Goal: Task Accomplishment & Management: Complete application form

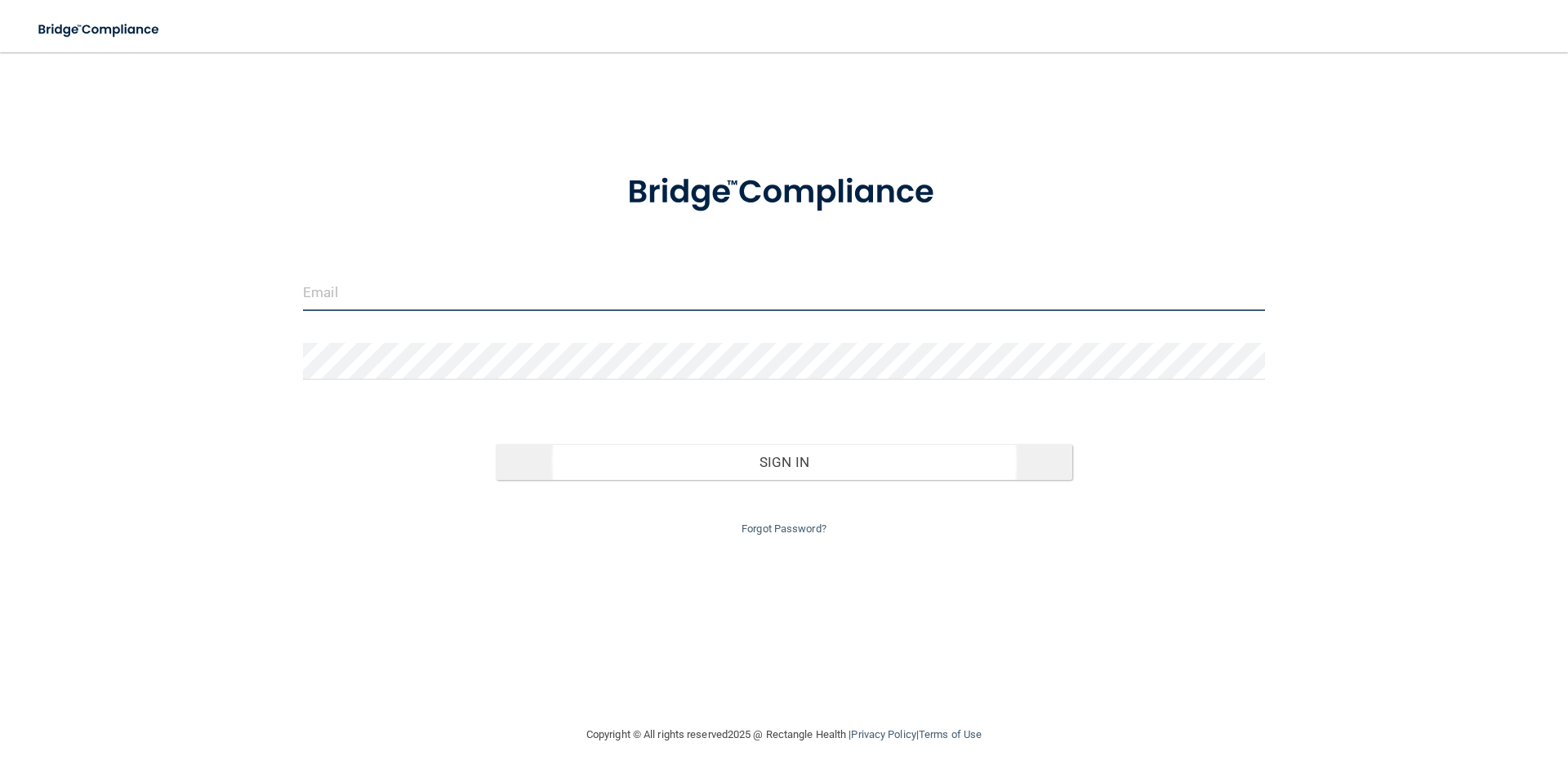
type input "[EMAIL_ADDRESS][DOMAIN_NAME]"
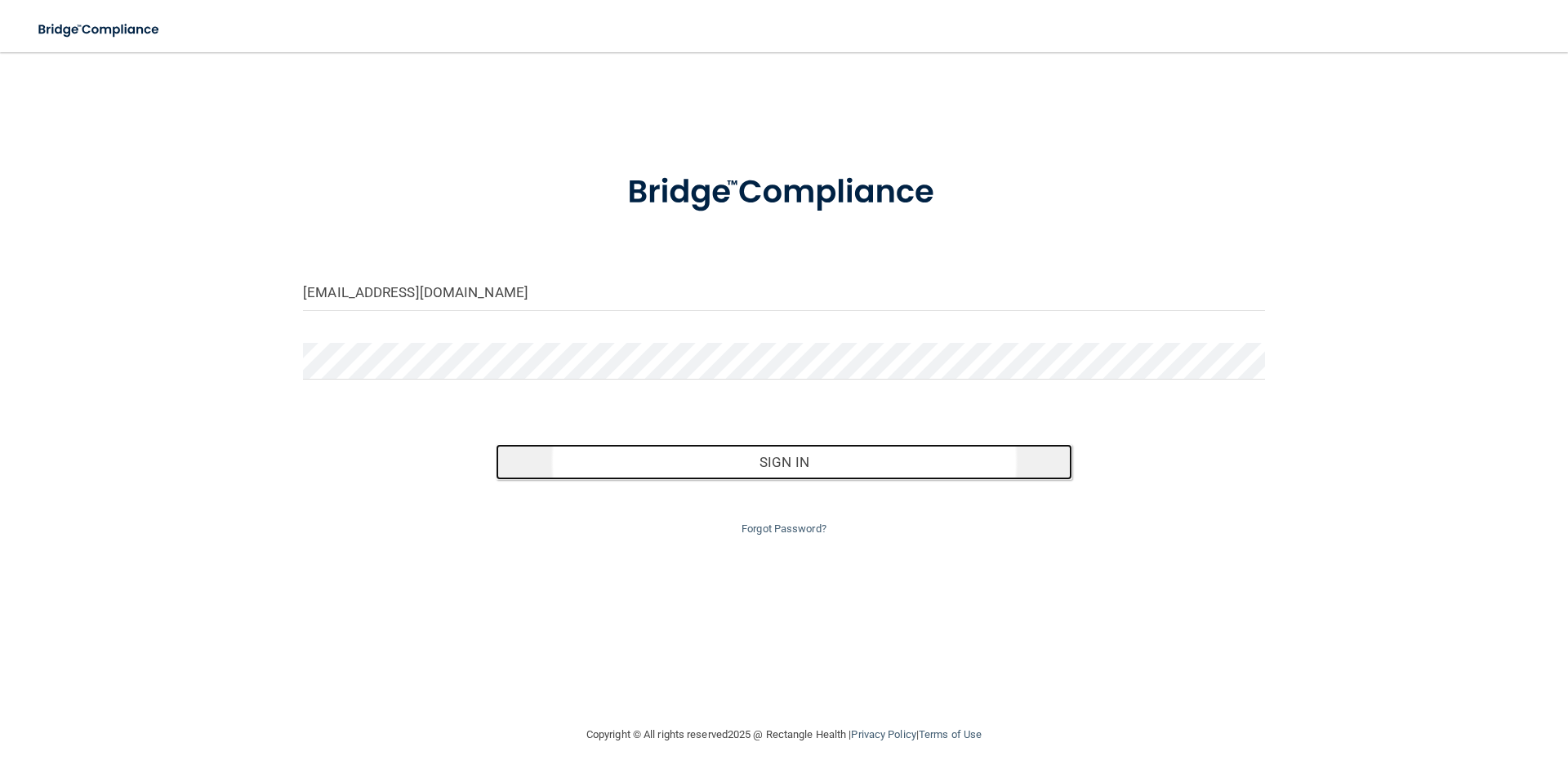
click at [793, 459] on button "Sign In" at bounding box center [784, 461] width 577 height 36
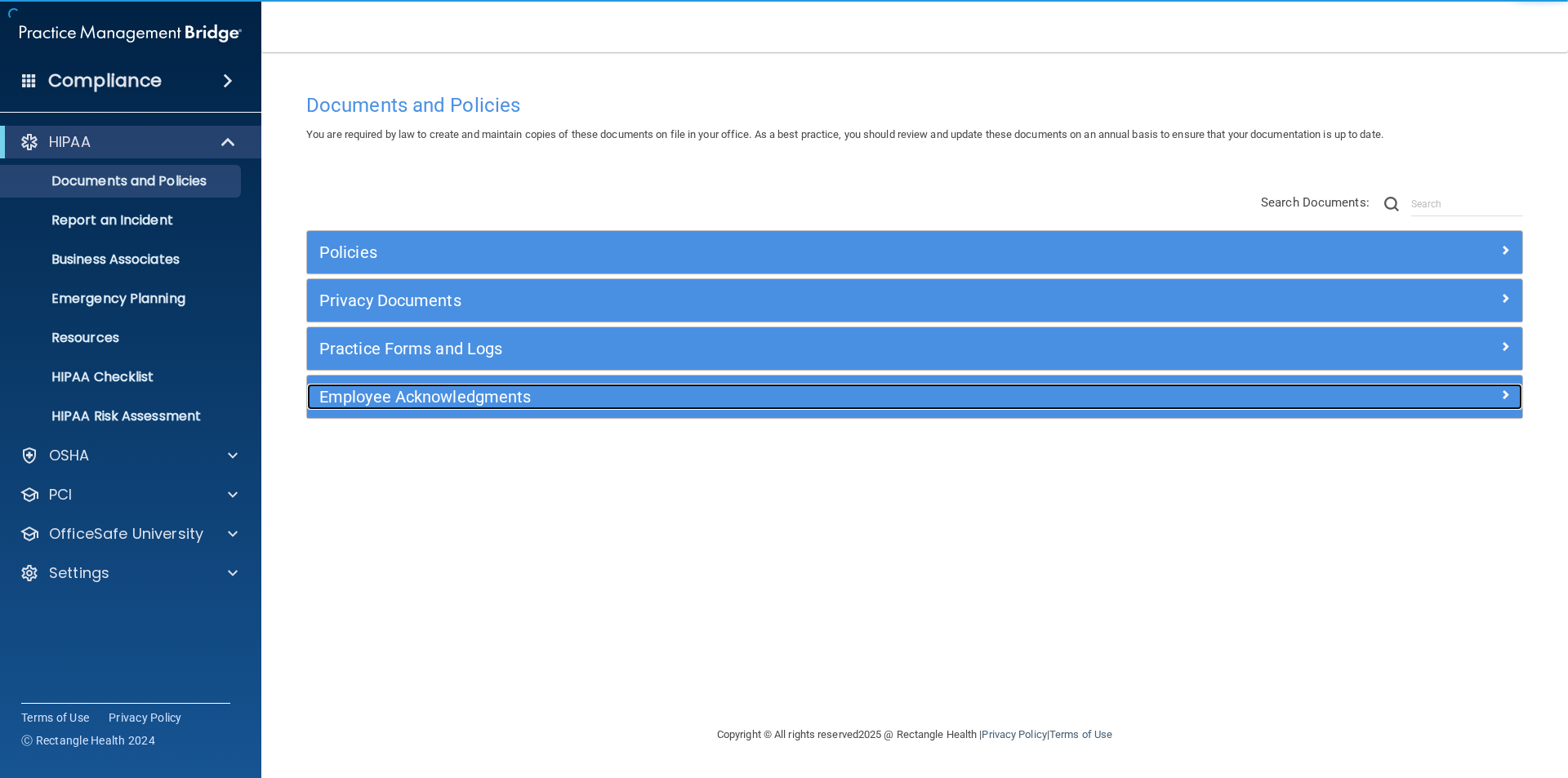
click at [388, 391] on h5 "Employee Acknowledgments" at bounding box center [762, 396] width 887 height 18
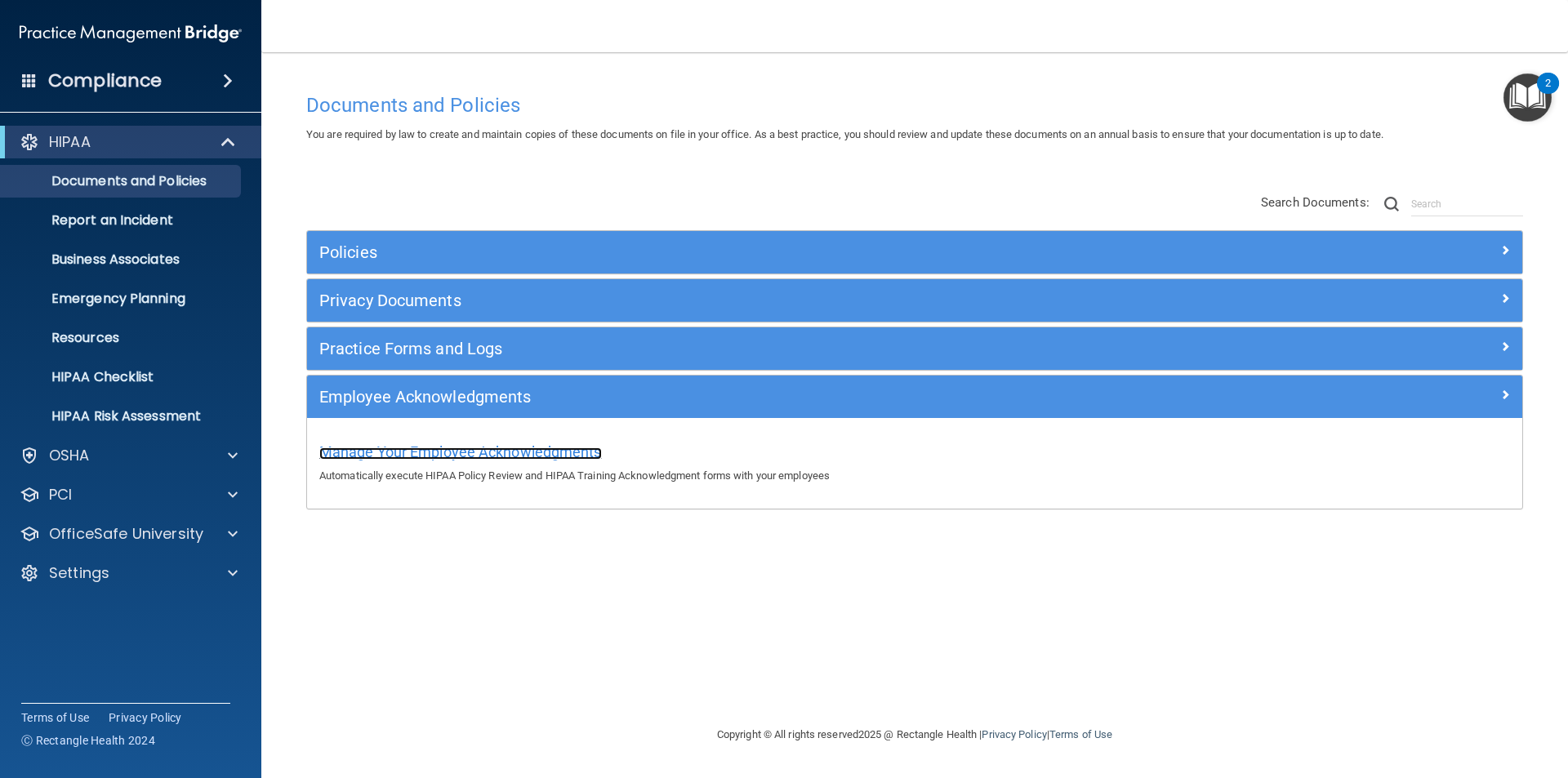
click at [505, 445] on span "Manage Your Employee Acknowledgments" at bounding box center [460, 452] width 283 height 18
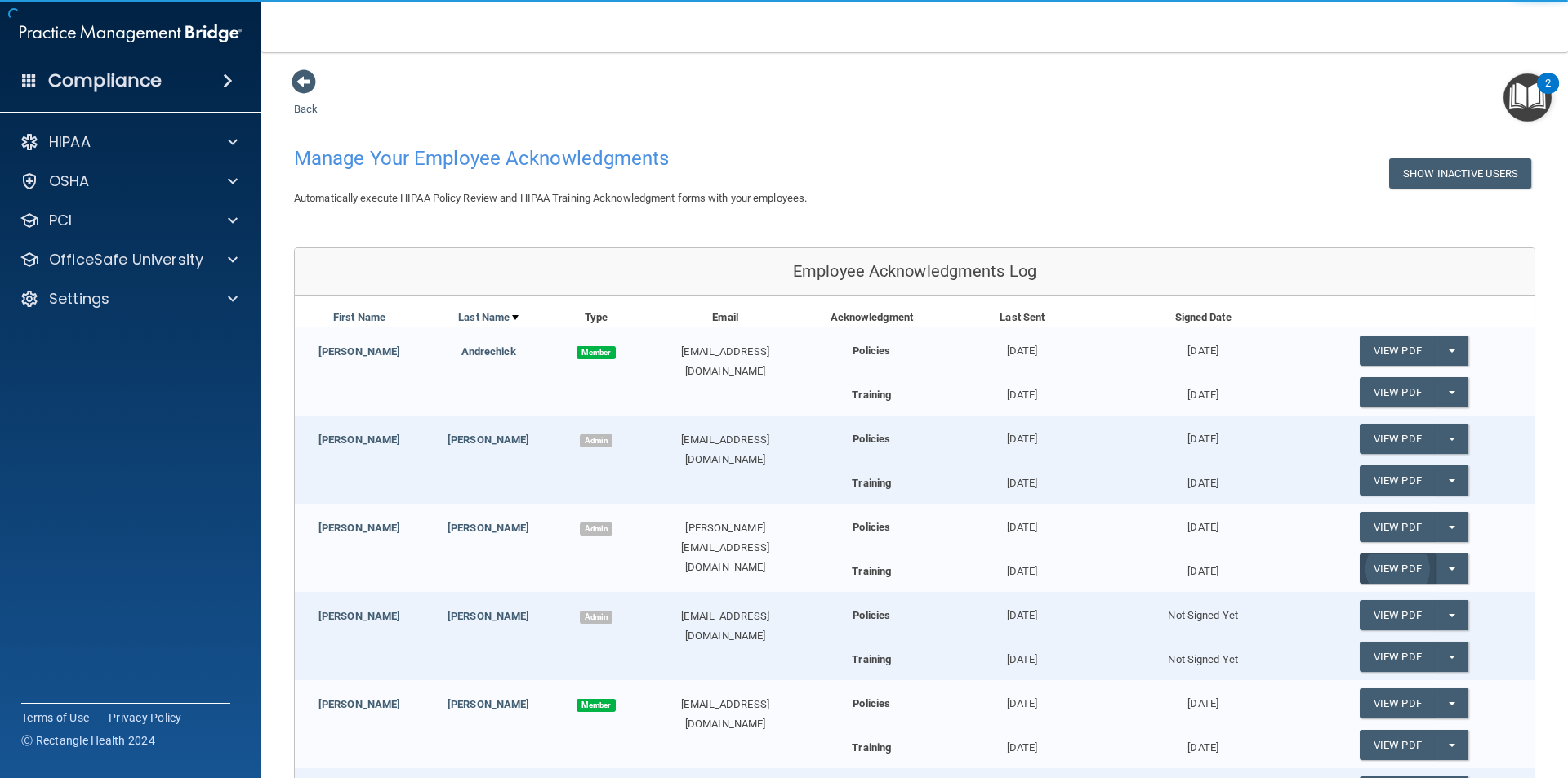
scroll to position [309, 0]
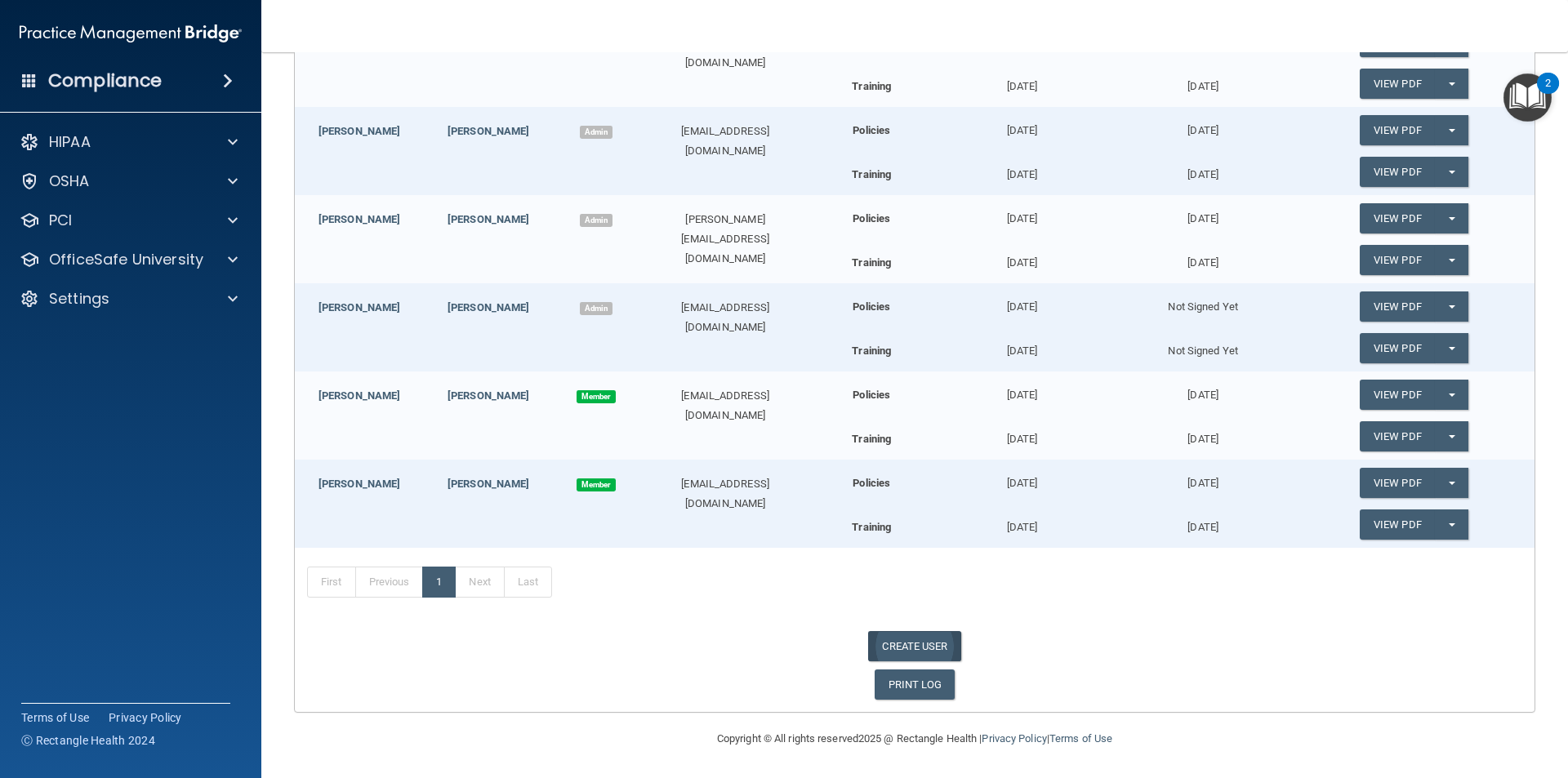
click at [914, 645] on link "CREATE USER" at bounding box center [914, 646] width 92 height 30
select select "practice_admin"
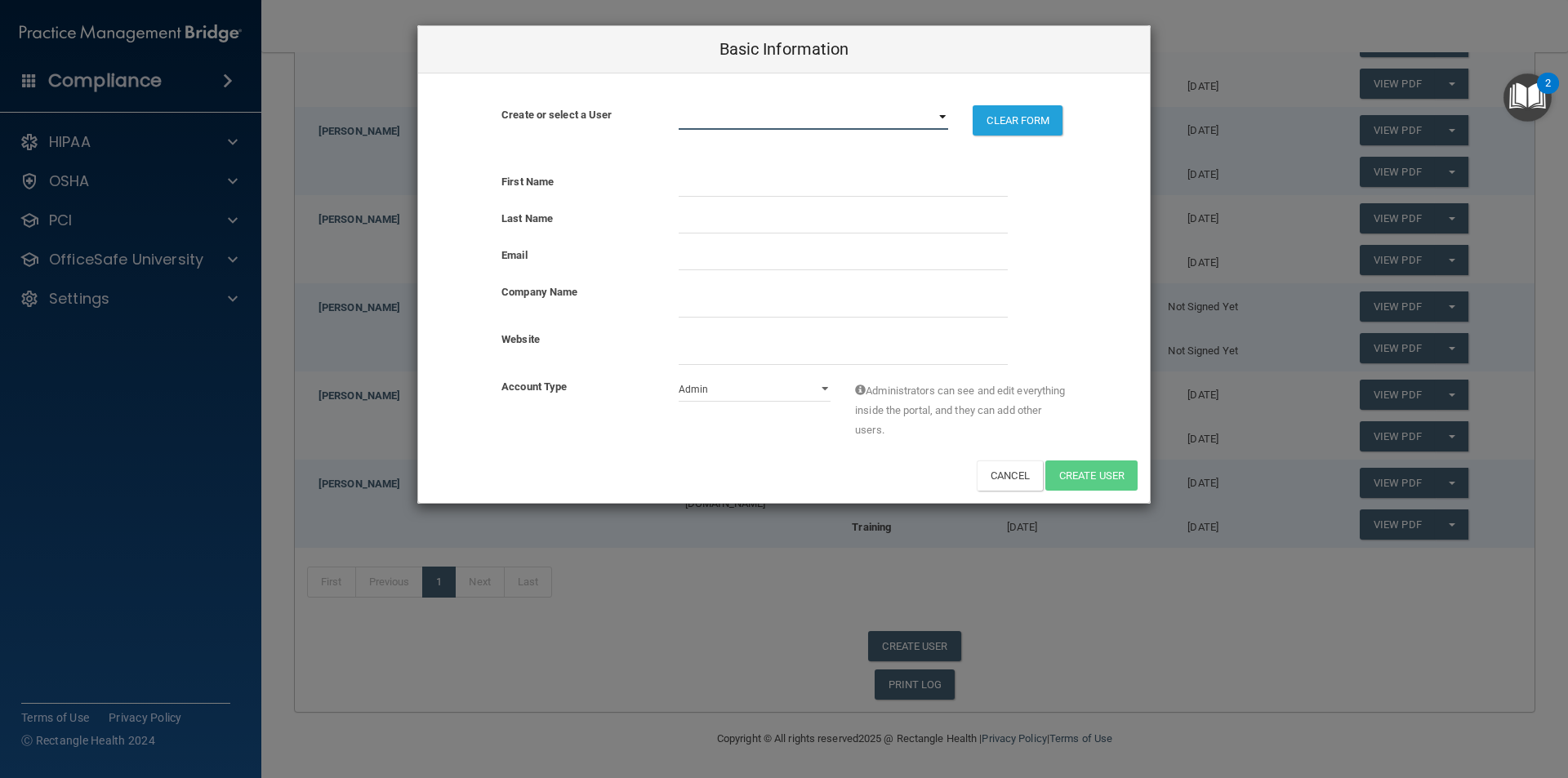
click at [726, 121] on select "[EMAIL_ADDRESS][DOMAIN_NAME] [EMAIL_ADDRESS][DOMAIN_NAME] [EMAIL_ADDRESS][DOMAI…" at bounding box center [814, 117] width 270 height 24
click at [673, 71] on div "Basic Information" at bounding box center [783, 49] width 731 height 47
click at [786, 188] on input "text" at bounding box center [843, 184] width 329 height 24
type input "Gosia"
type input "[PERSON_NAME]"
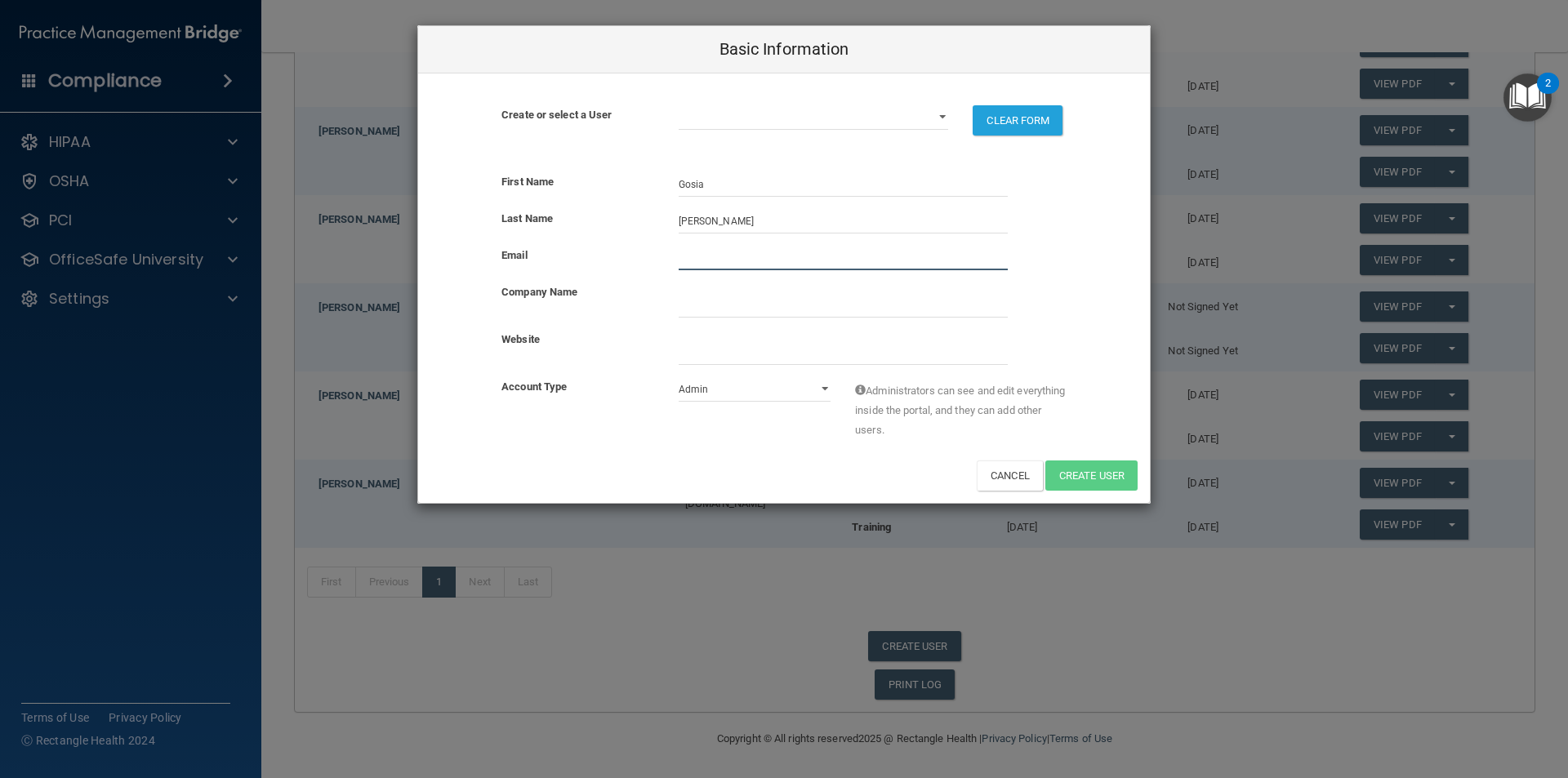
click at [724, 261] on input "email" at bounding box center [843, 258] width 329 height 24
type input "[EMAIL_ADDRESS][DOMAIN_NAME]"
drag, startPoint x: 723, startPoint y: 385, endPoint x: 723, endPoint y: 398, distance: 13.0
click at [723, 385] on select "Admin Member" at bounding box center [754, 389] width 153 height 24
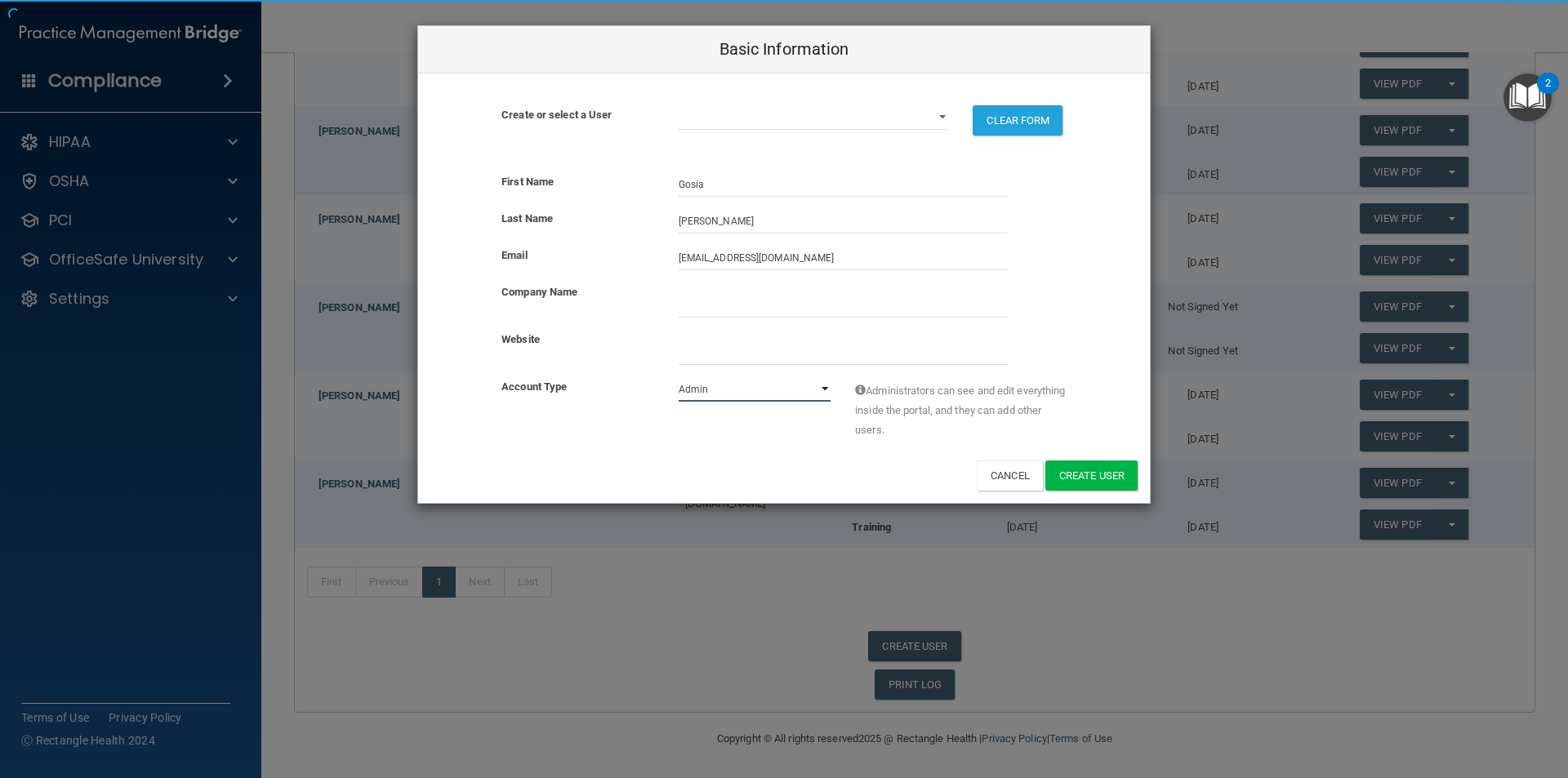
select select "practice_member"
click at [679, 377] on select "Admin Member" at bounding box center [754, 389] width 153 height 24
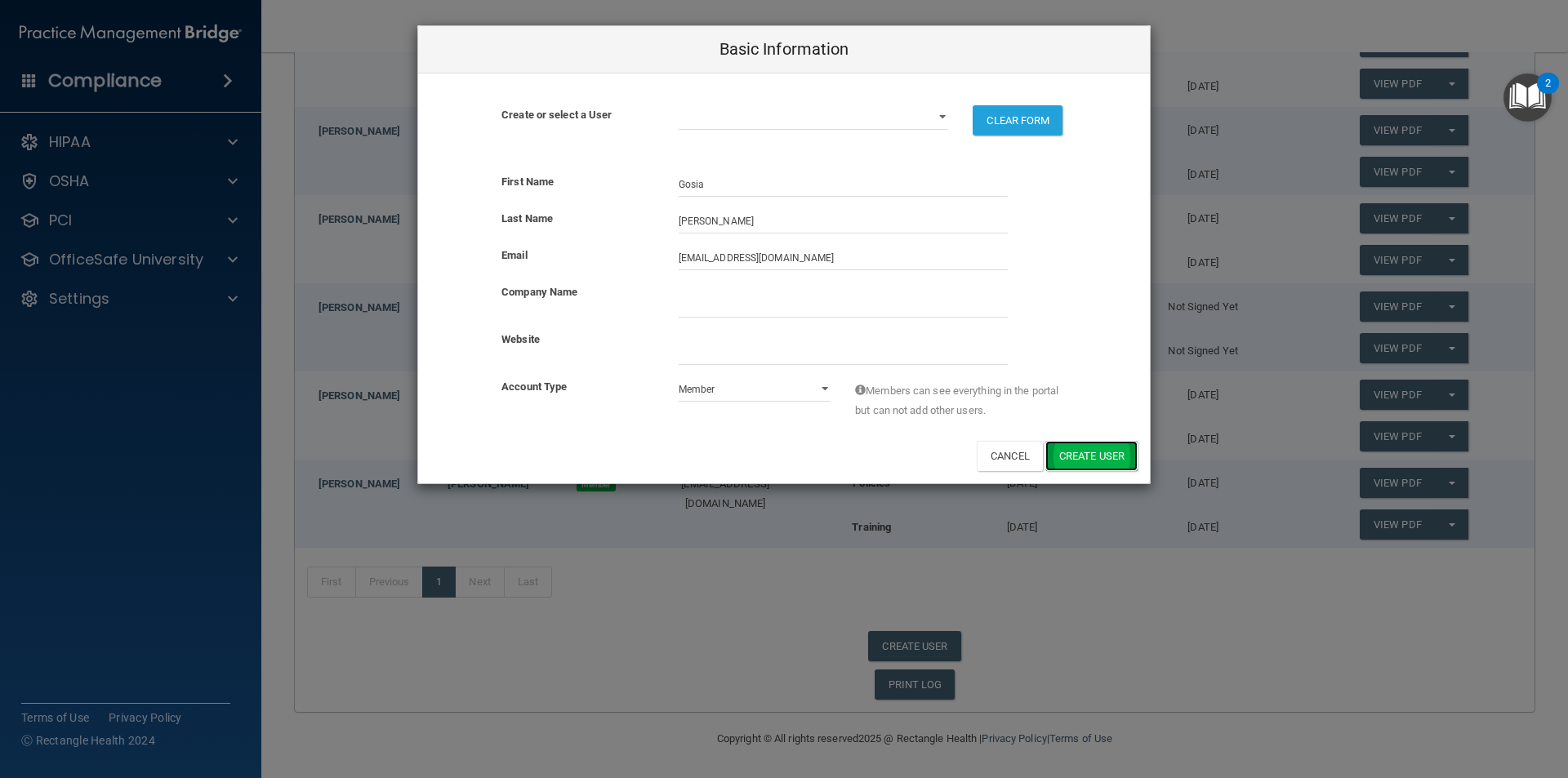
click at [1112, 463] on button "Create User" at bounding box center [1091, 456] width 92 height 30
click at [1027, 462] on button "Cancel" at bounding box center [1010, 456] width 67 height 30
select select "practice_admin"
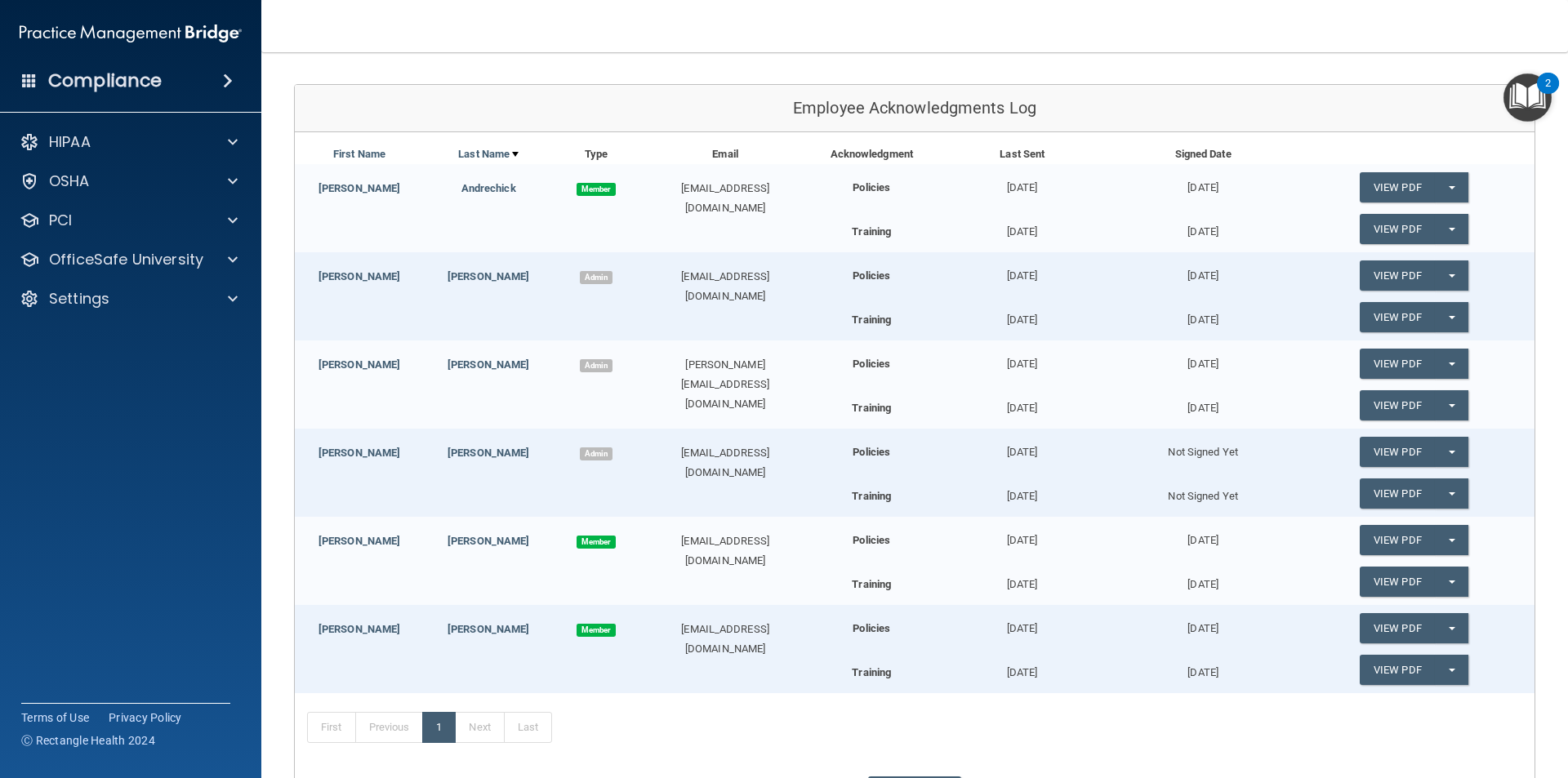
scroll to position [245, 0]
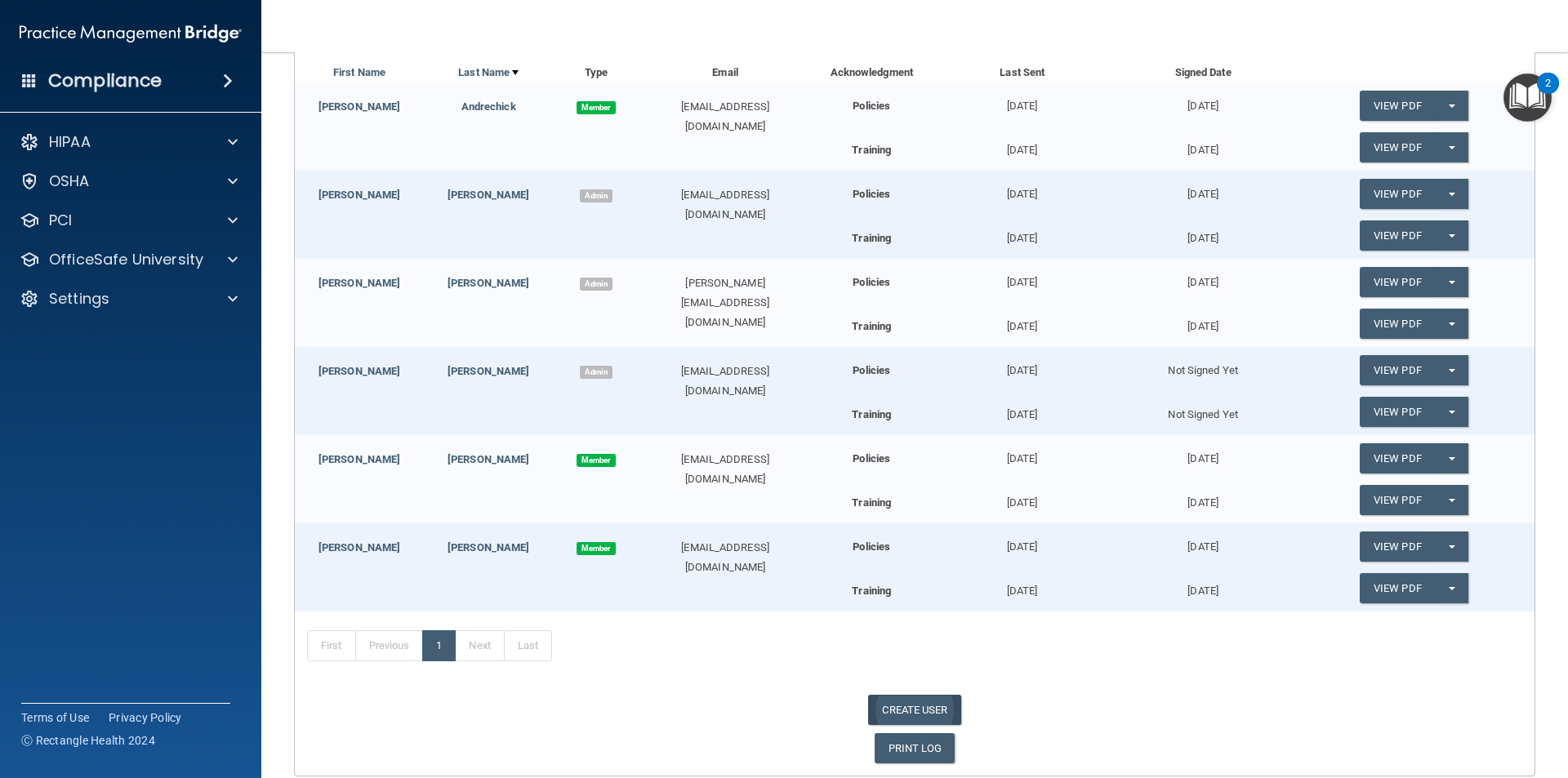
click at [891, 708] on link "CREATE USER" at bounding box center [914, 710] width 92 height 30
select select "practice_admin"
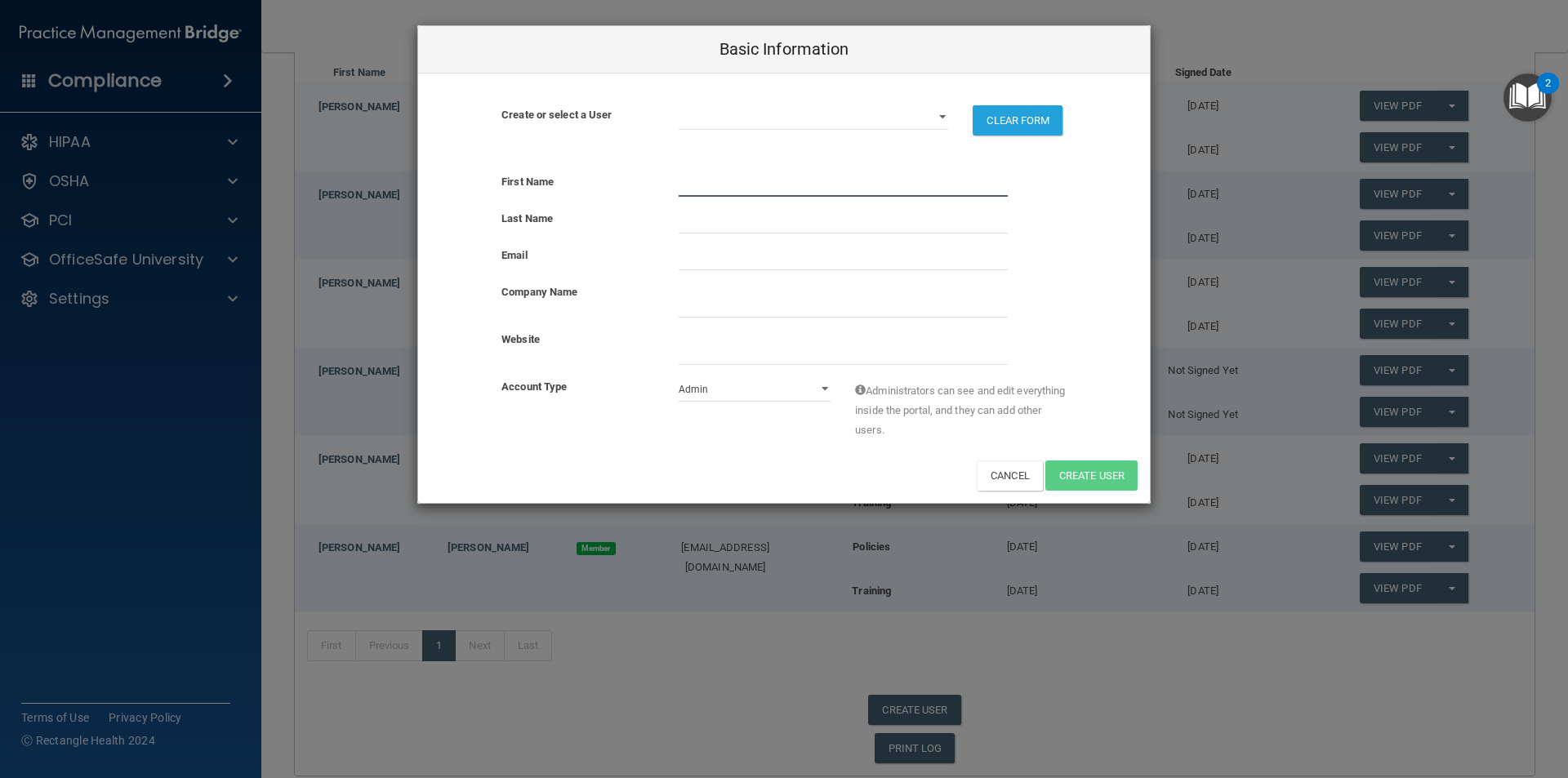
click at [697, 186] on input "text" at bounding box center [843, 184] width 329 height 24
type input "Gosia"
type input "[PERSON_NAME]"
click at [772, 268] on input "email" at bounding box center [843, 258] width 329 height 24
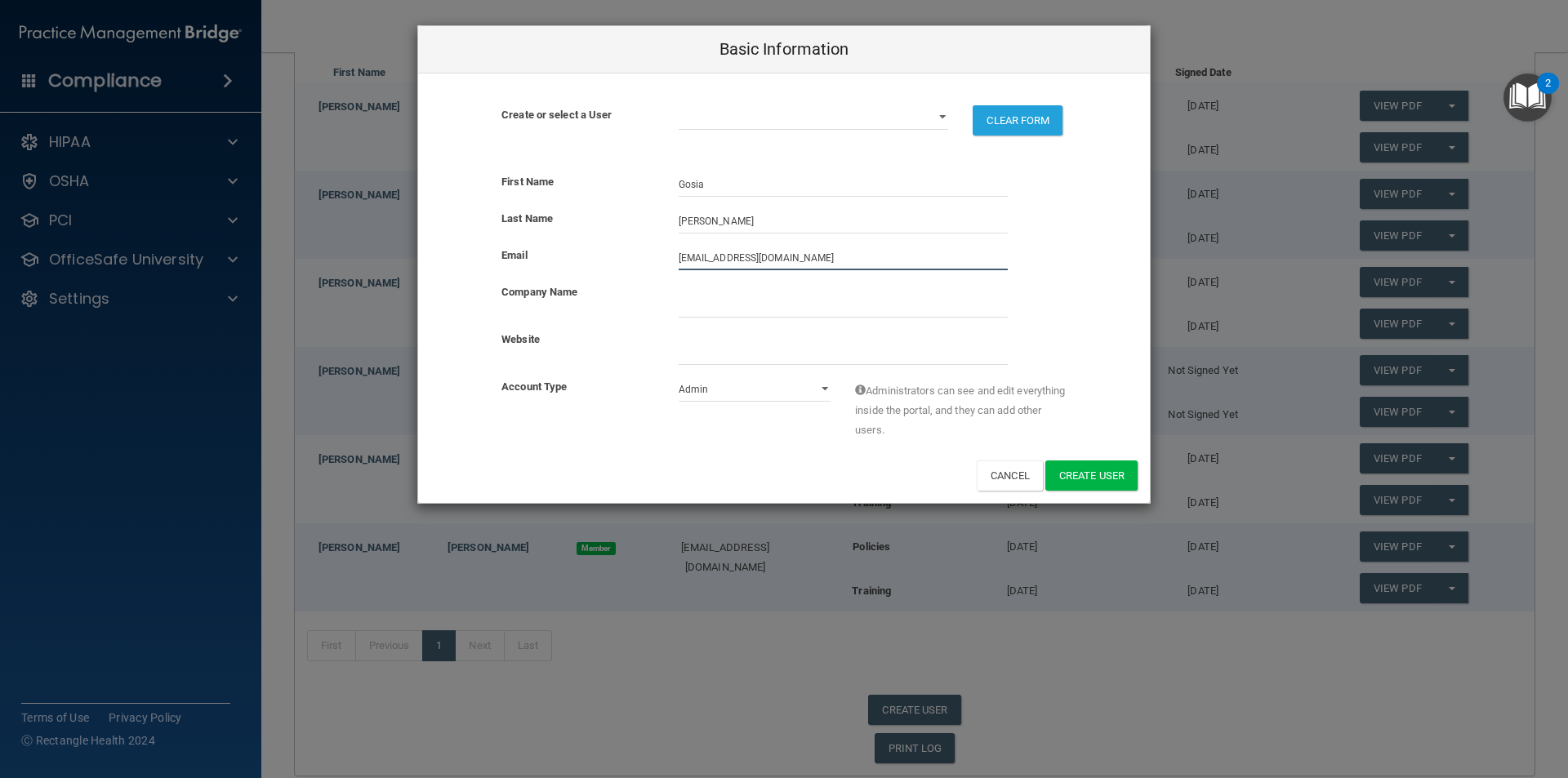
type input "[EMAIL_ADDRESS][DOMAIN_NAME]"
click at [758, 397] on select "Admin Member" at bounding box center [754, 389] width 153 height 24
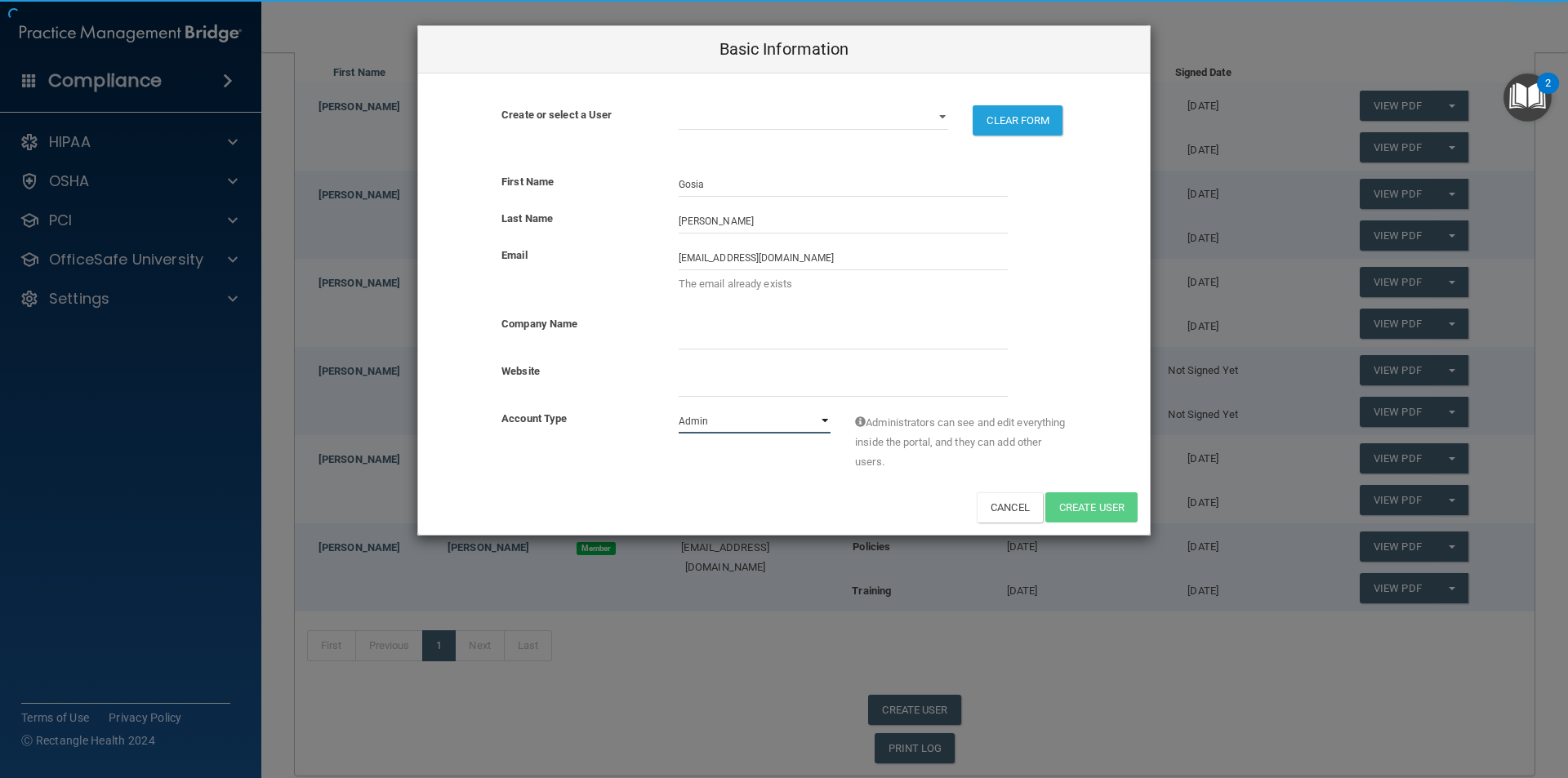
click at [742, 429] on select "Admin Member" at bounding box center [754, 420] width 153 height 24
click at [746, 427] on select "Admin Member" at bounding box center [754, 420] width 153 height 24
select select "practice_member"
click at [679, 408] on select "Admin Member" at bounding box center [754, 420] width 153 height 24
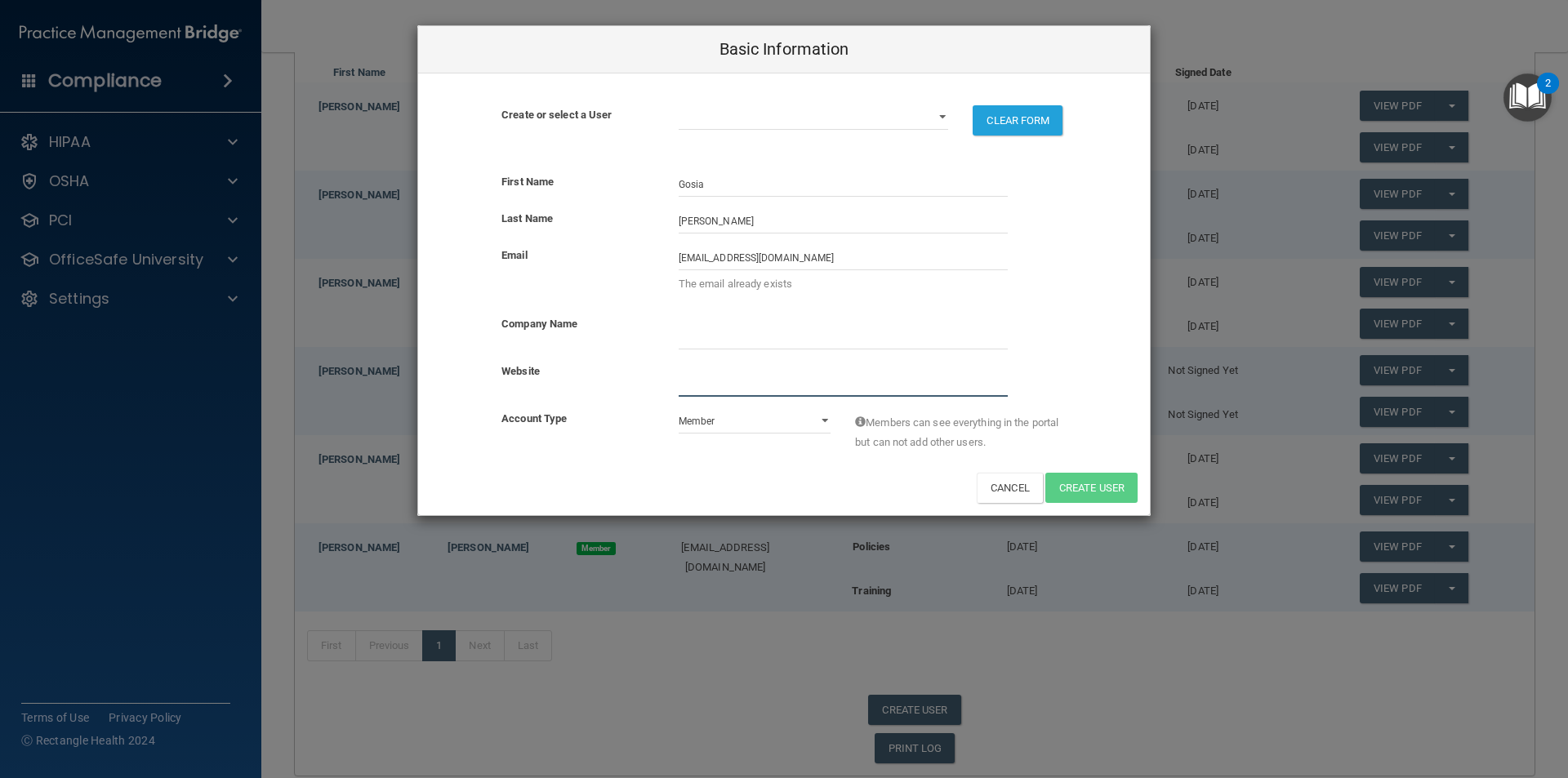
click at [801, 381] on input "website" at bounding box center [843, 384] width 329 height 24
click at [749, 128] on select "[EMAIL_ADDRESS][DOMAIN_NAME] [EMAIL_ADDRESS][DOMAIN_NAME] [EMAIL_ADDRESS][DOMAI…" at bounding box center [814, 117] width 270 height 24
select select "3"
click at [679, 105] on select "[EMAIL_ADDRESS][DOMAIN_NAME] [EMAIL_ADDRESS][DOMAIN_NAME] [EMAIL_ADDRESS][DOMAI…" at bounding box center [814, 117] width 270 height 24
select select "practice_member"
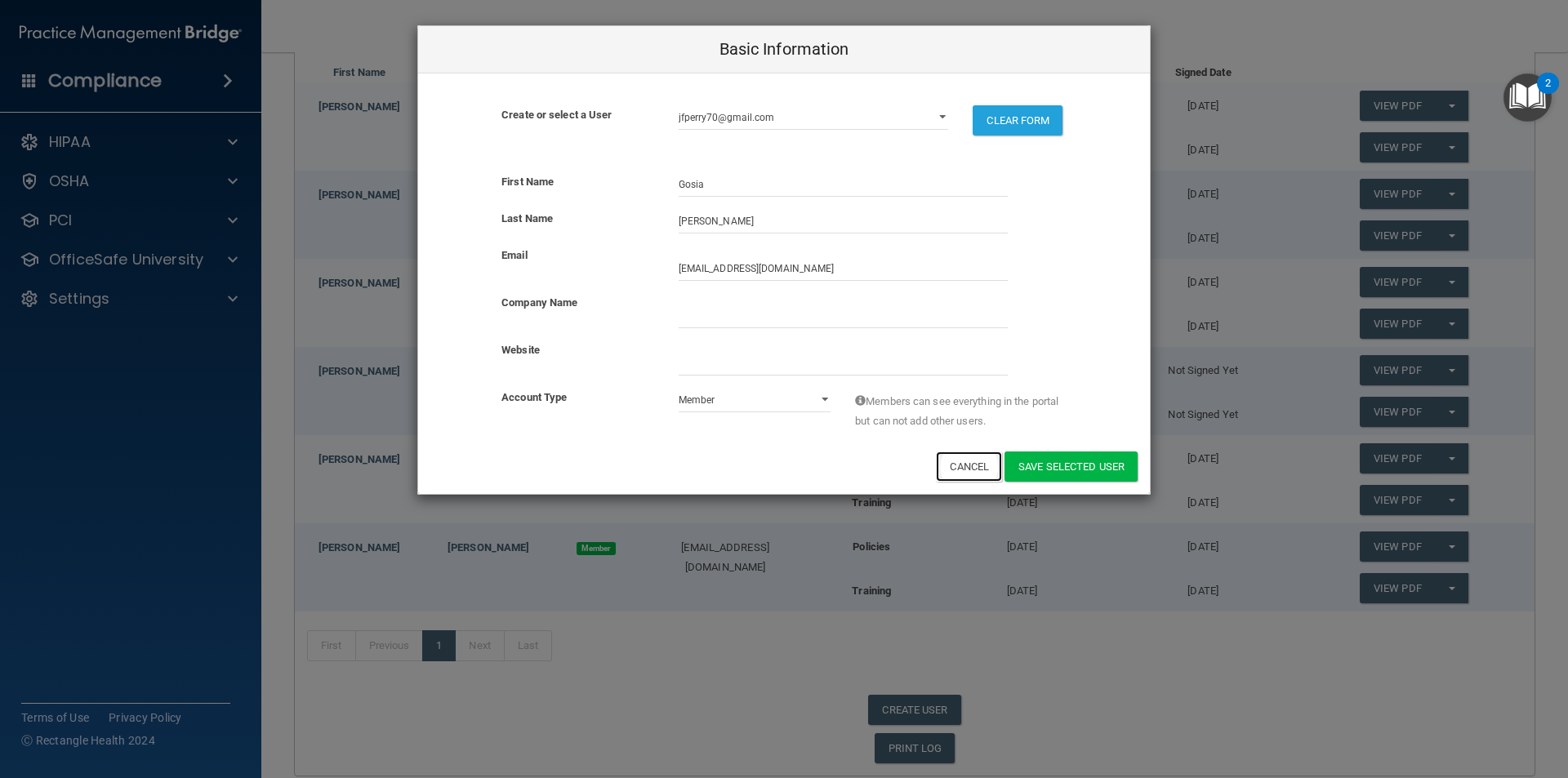
click at [978, 474] on button "Cancel" at bounding box center [969, 466] width 67 height 30
select select
select select "practice_admin"
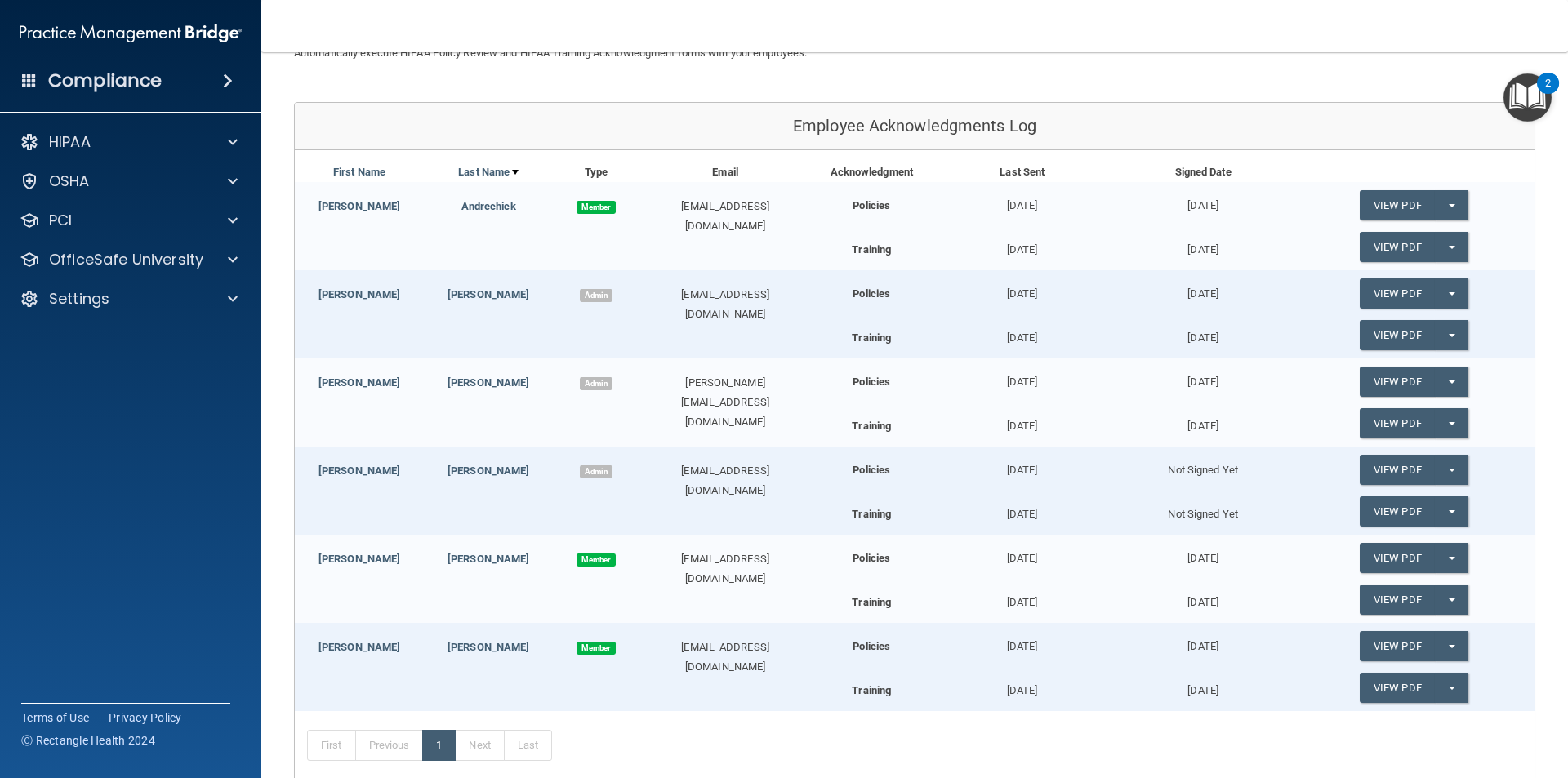
scroll to position [227, 0]
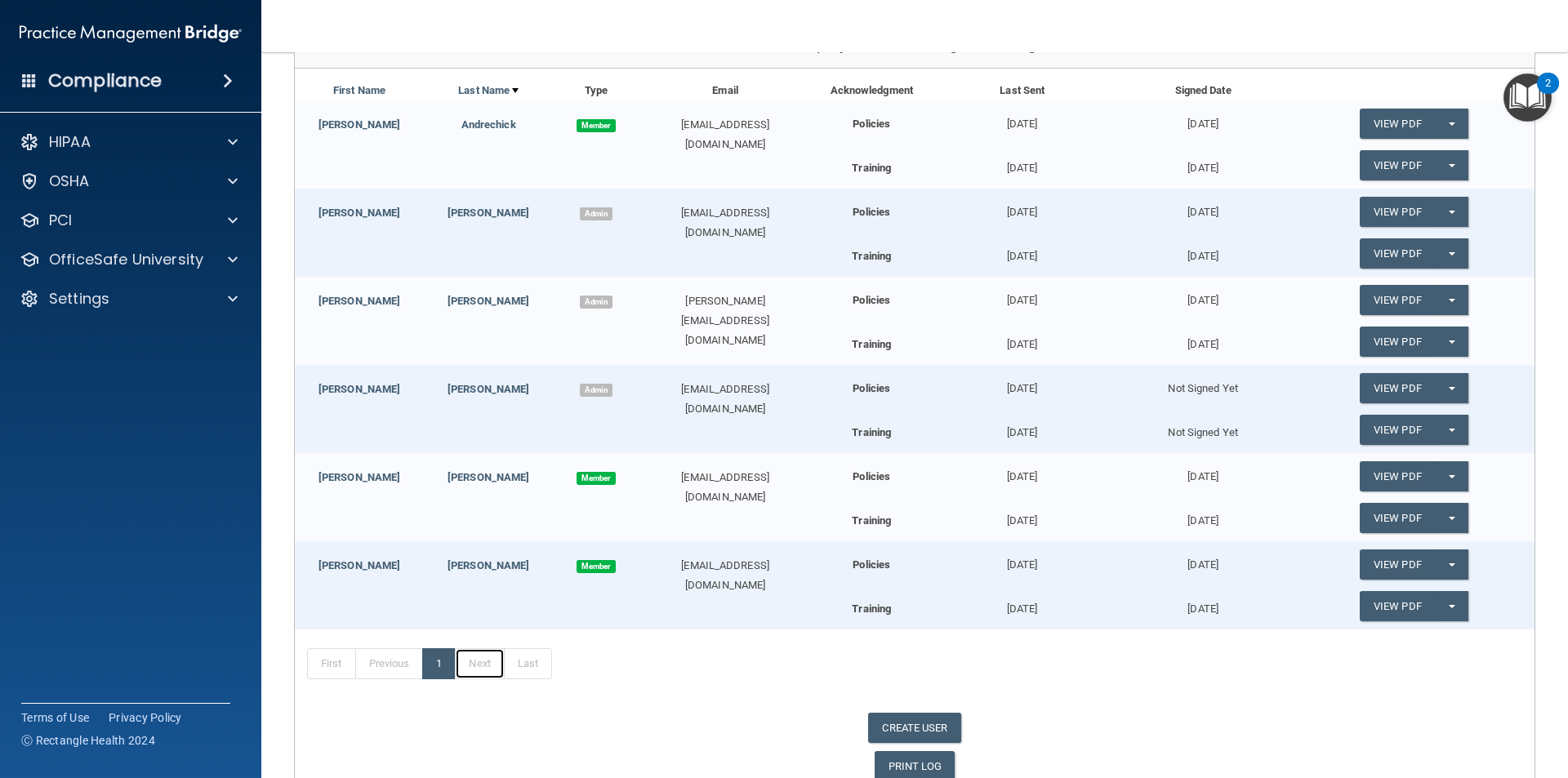
click at [460, 660] on link "Next" at bounding box center [479, 663] width 49 height 31
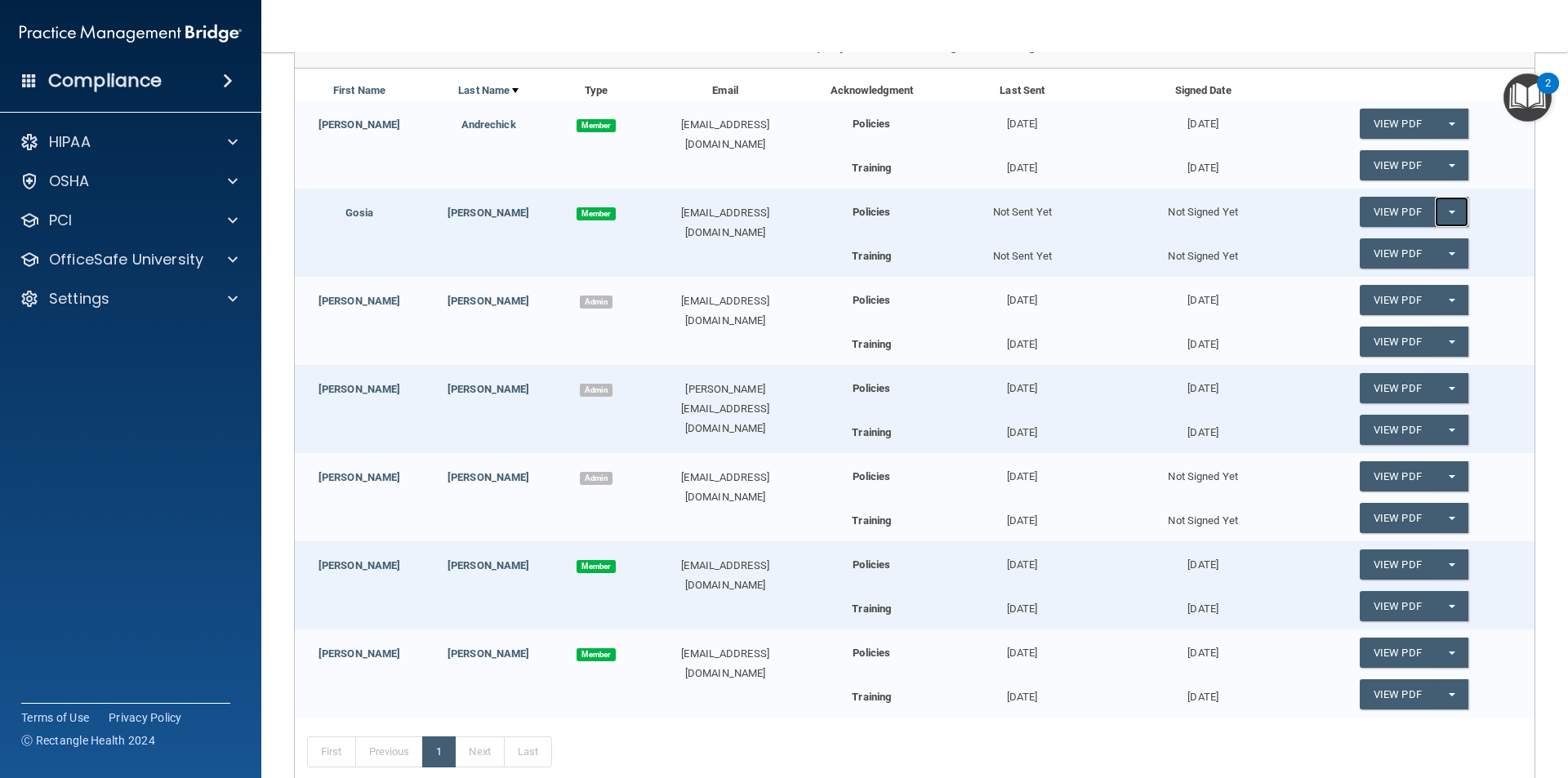
click at [1449, 212] on span "button" at bounding box center [1452, 213] width 6 height 4
click at [1434, 247] on link "Send Acknowledgment" at bounding box center [1429, 245] width 141 height 24
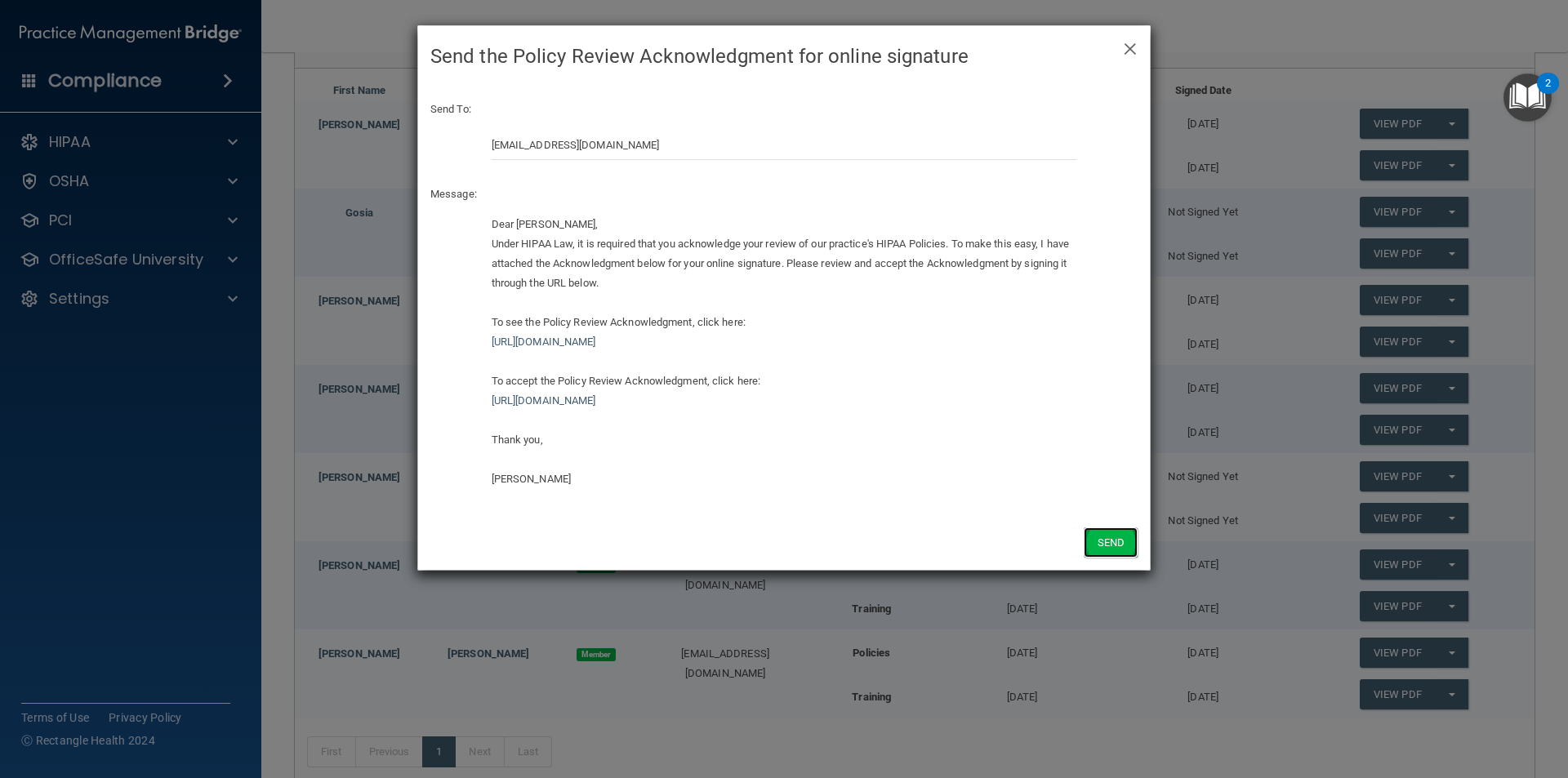
click at [1115, 547] on button "Send" at bounding box center [1110, 542] width 54 height 30
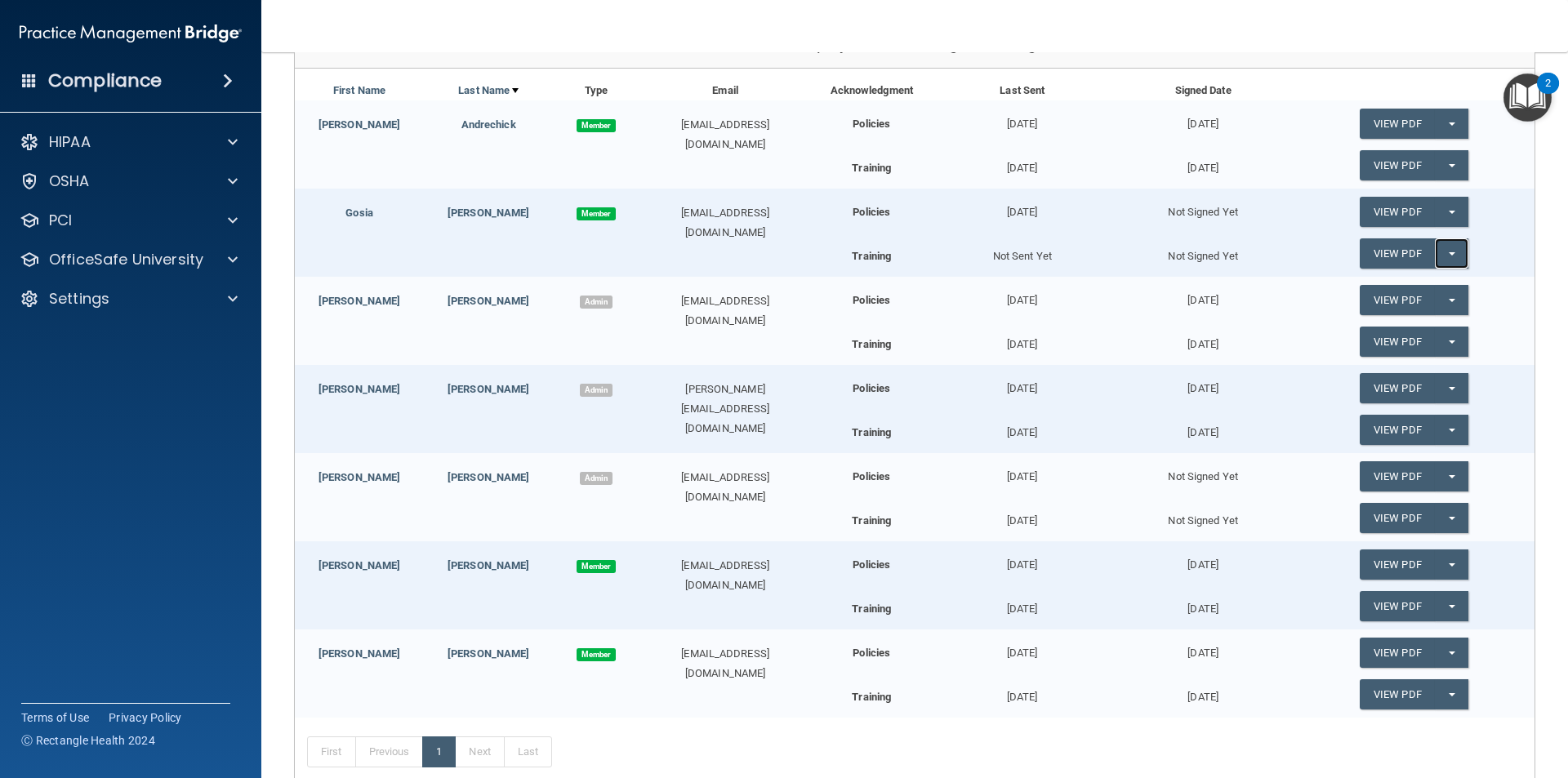
click at [1446, 256] on button "Split button!" at bounding box center [1452, 253] width 33 height 30
click at [1427, 286] on link "Send Acknowledgment PDF" at bounding box center [1440, 286] width 164 height 24
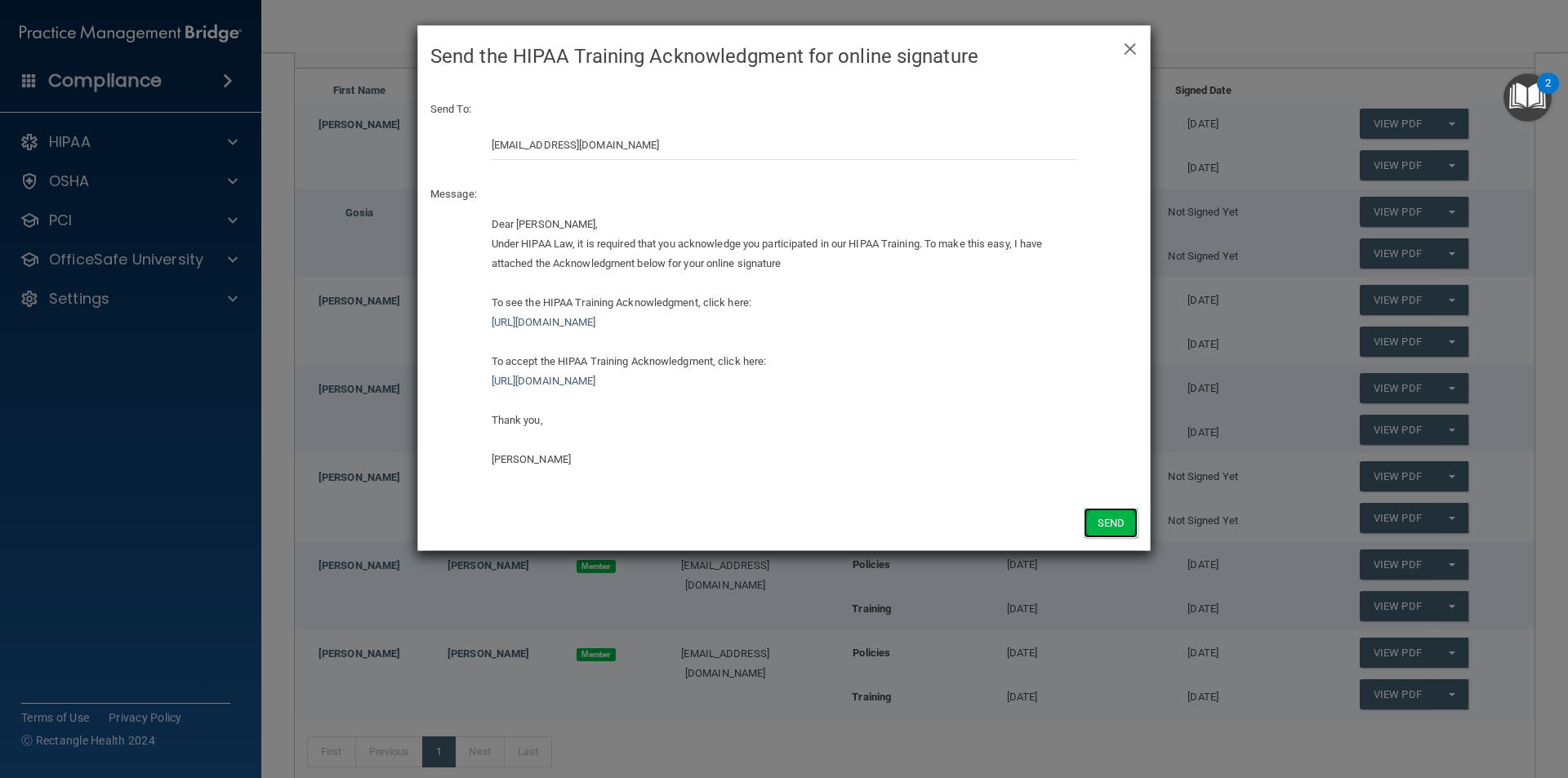
click at [1125, 529] on button "Send" at bounding box center [1110, 522] width 54 height 30
